Goal: Find specific page/section: Find specific page/section

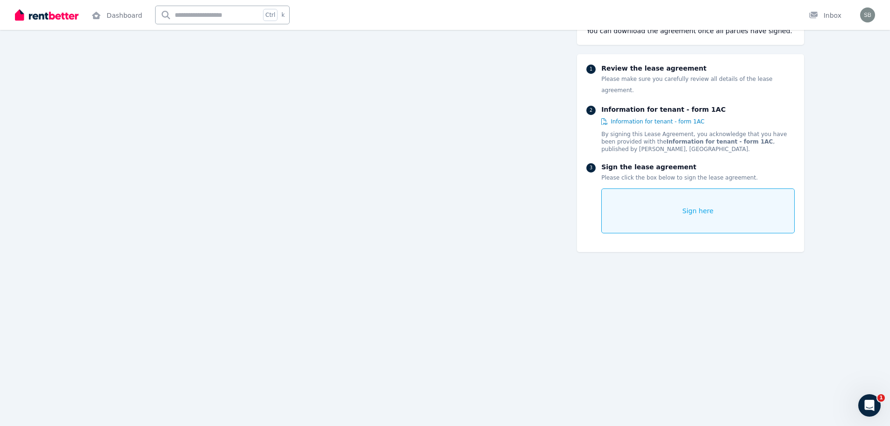
scroll to position [794, 0]
click at [61, 15] on img at bounding box center [47, 15] width 64 height 14
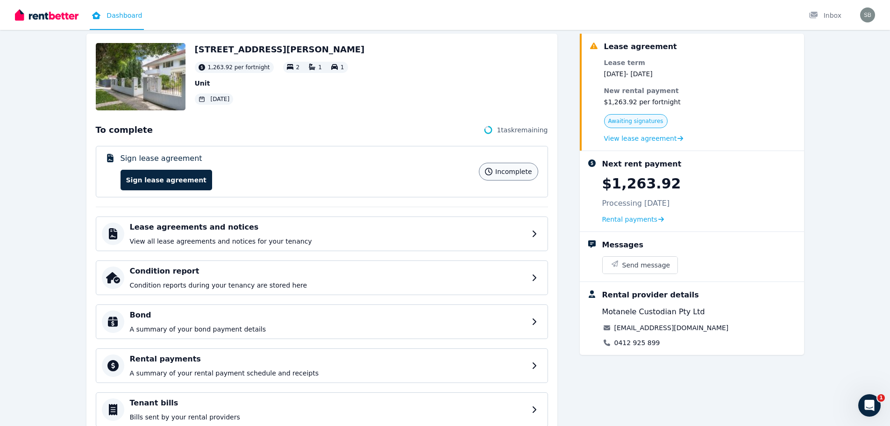
scroll to position [93, 0]
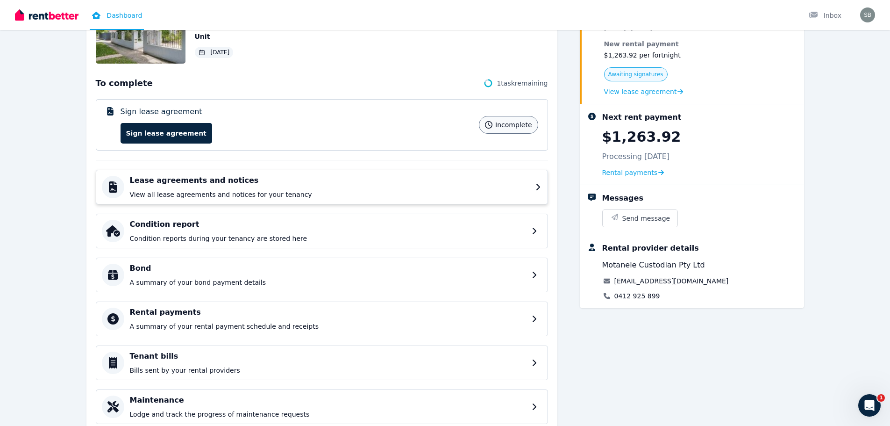
click at [278, 181] on h4 "Lease agreements and notices" at bounding box center [330, 180] width 400 height 11
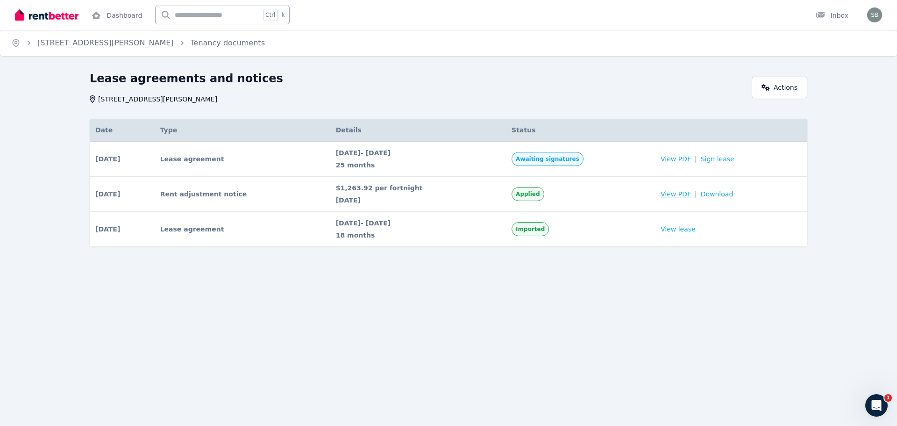
click at [677, 191] on span "View PDF" at bounding box center [676, 193] width 30 height 9
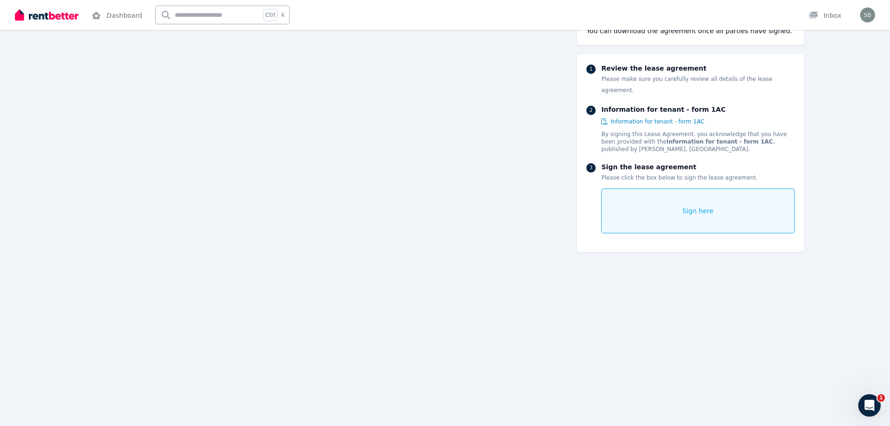
scroll to position [48, 0]
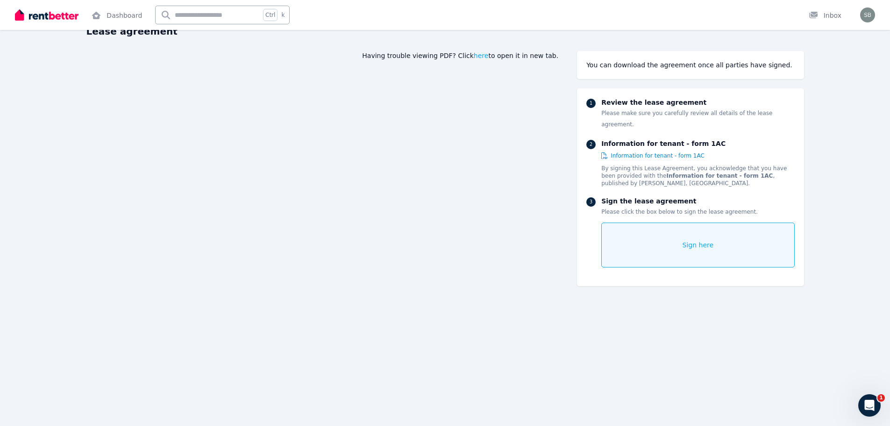
click at [53, 21] on img at bounding box center [47, 15] width 64 height 14
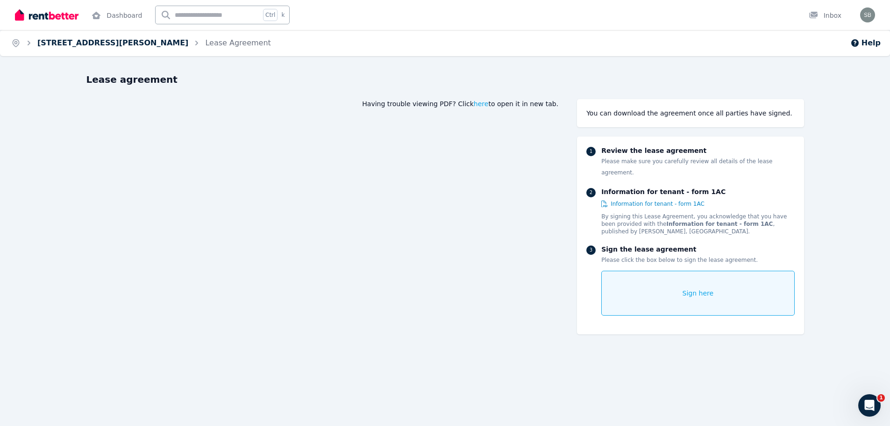
click at [130, 40] on link "[STREET_ADDRESS][PERSON_NAME]" at bounding box center [112, 42] width 151 height 9
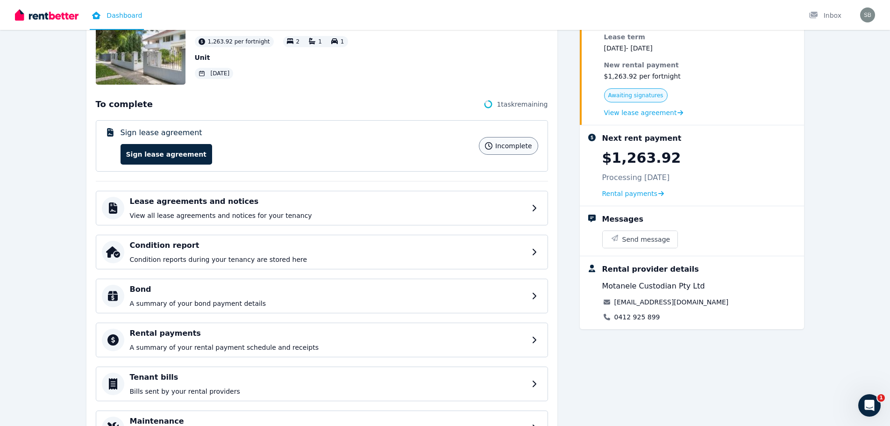
scroll to position [93, 0]
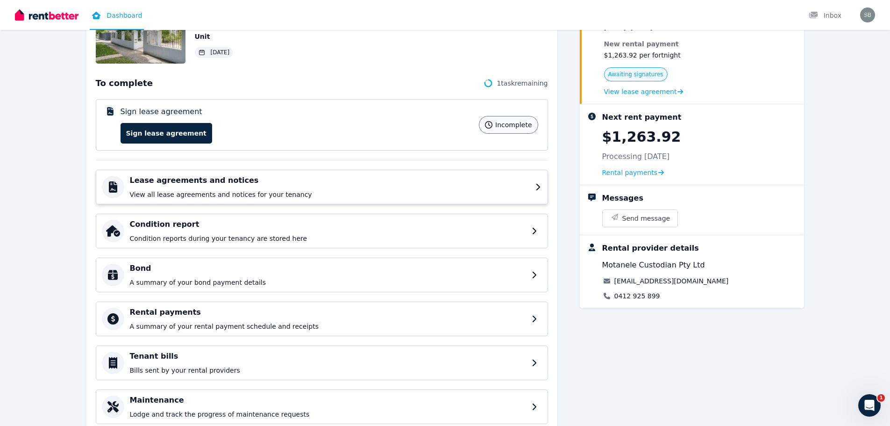
click at [301, 192] on p "View all lease agreements and notices for your tenancy" at bounding box center [330, 194] width 400 height 9
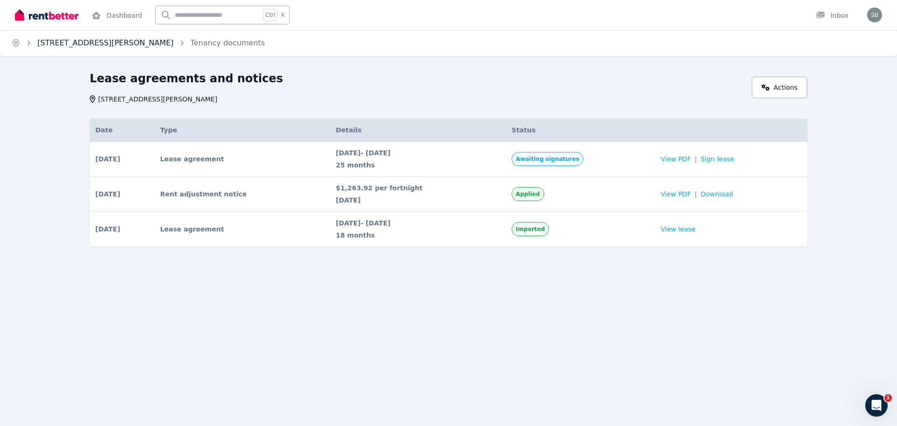
click at [120, 44] on link "[STREET_ADDRESS][PERSON_NAME]" at bounding box center [105, 42] width 136 height 9
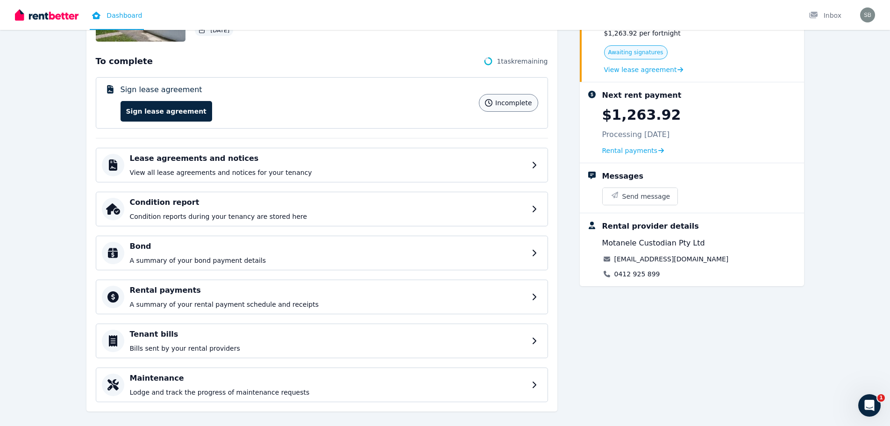
scroll to position [127, 0]
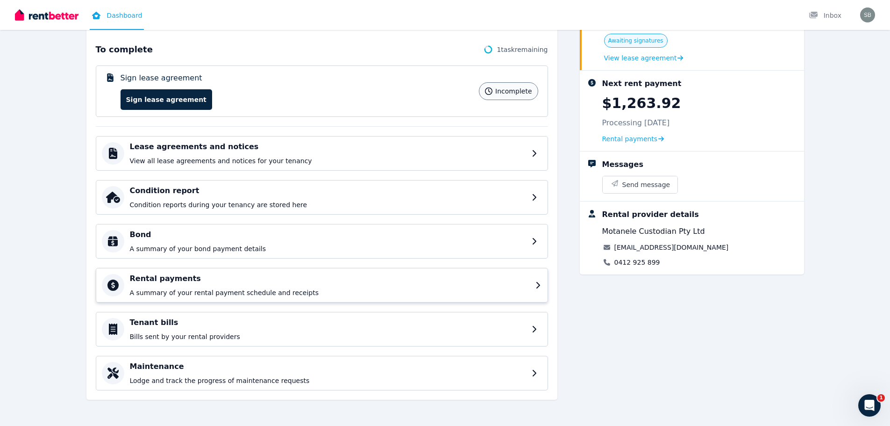
click at [250, 282] on h4 "Rental payments" at bounding box center [330, 278] width 400 height 11
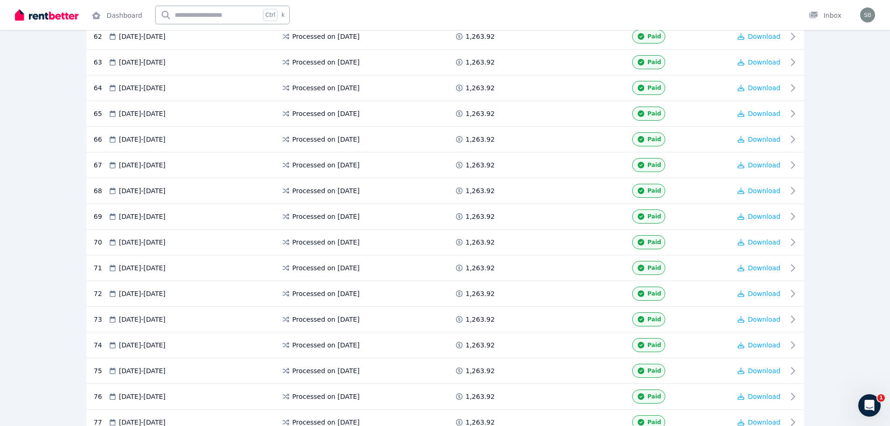
scroll to position [1891, 0]
